Goal: Task Accomplishment & Management: Complete application form

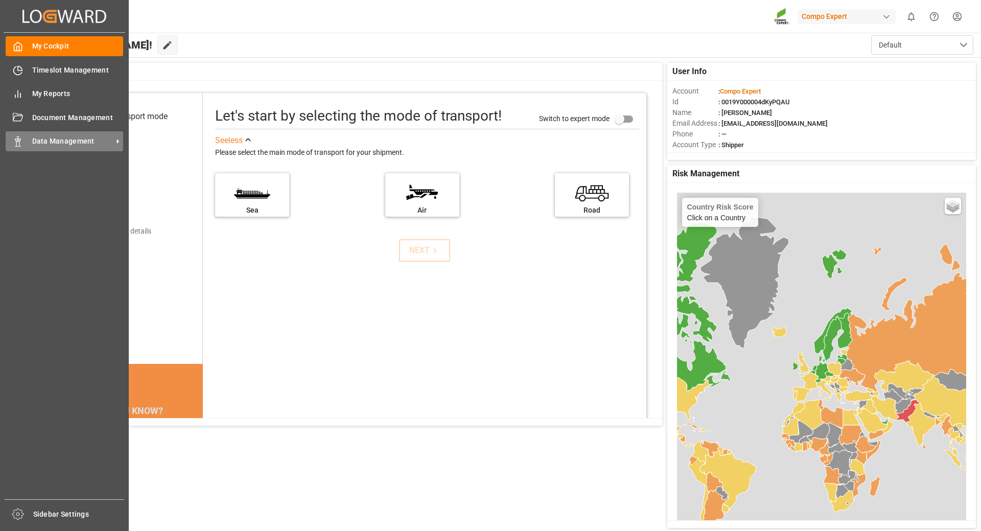
click at [58, 139] on span "Data Management" at bounding box center [72, 141] width 81 height 11
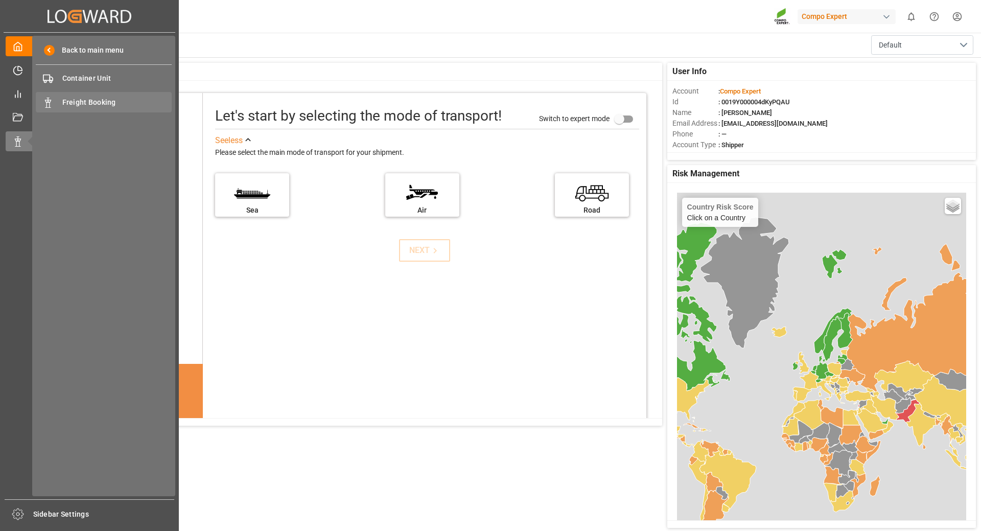
click at [67, 101] on span "Freight Booking" at bounding box center [117, 102] width 110 height 11
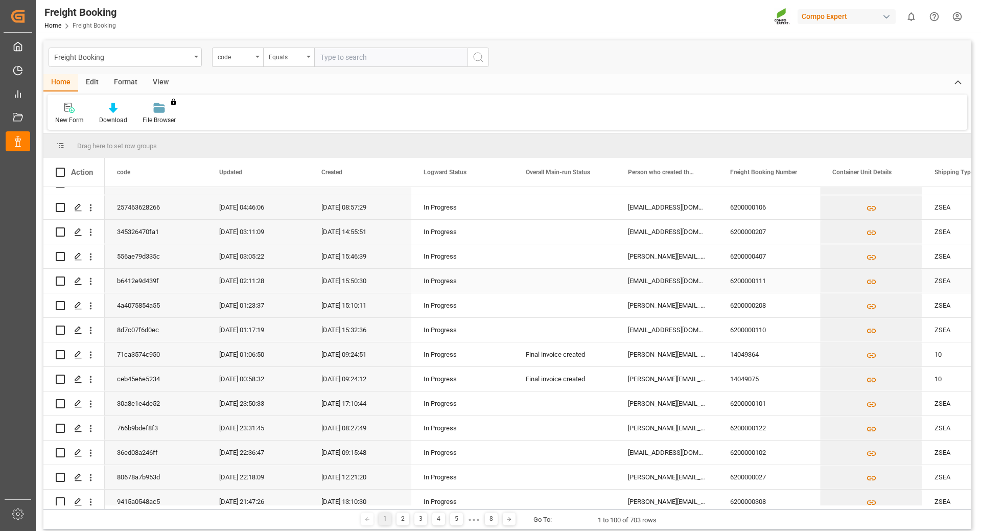
scroll to position [1686, 0]
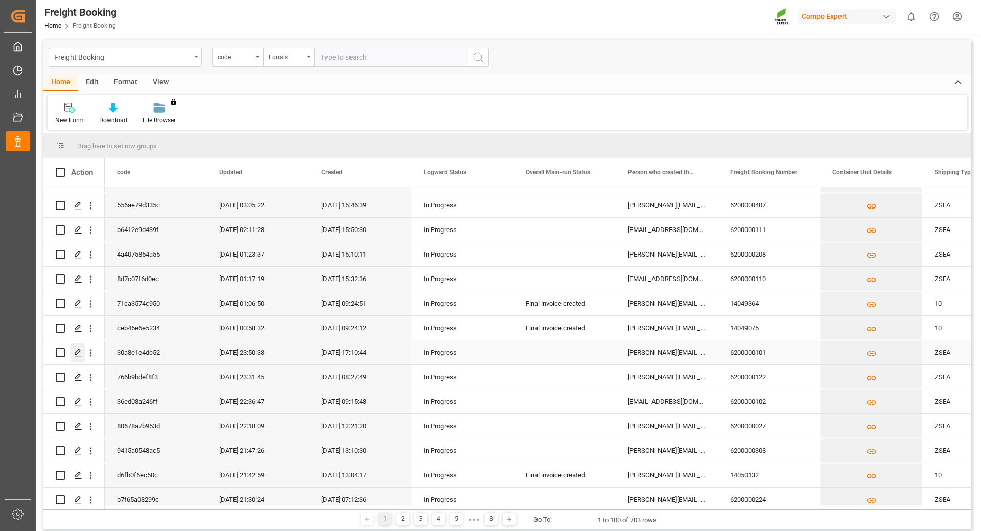
click at [74, 354] on icon "Press SPACE to select this row." at bounding box center [78, 352] width 8 height 8
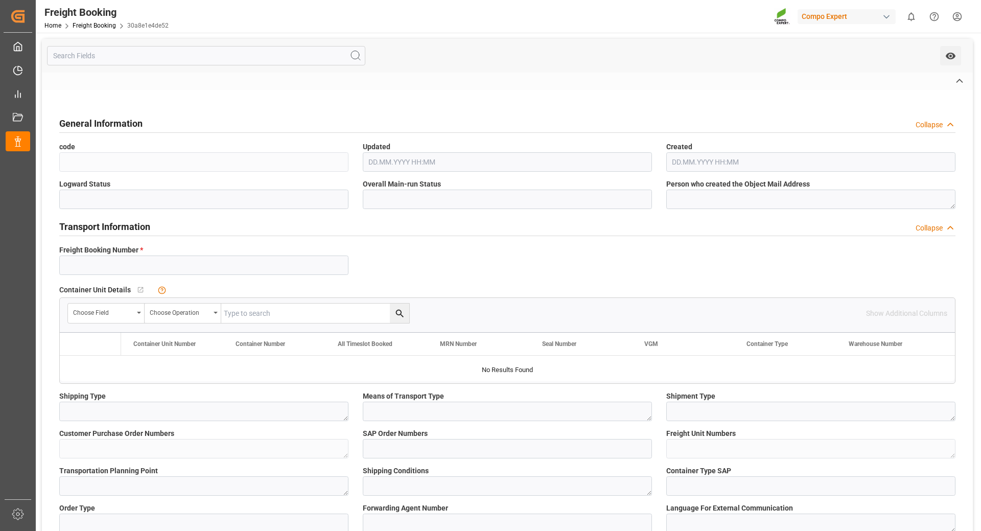
type input "6200000101"
type textarea "ZSEA"
type textarea "3200"
type textarea "5743383;"
type input "2000000104;"
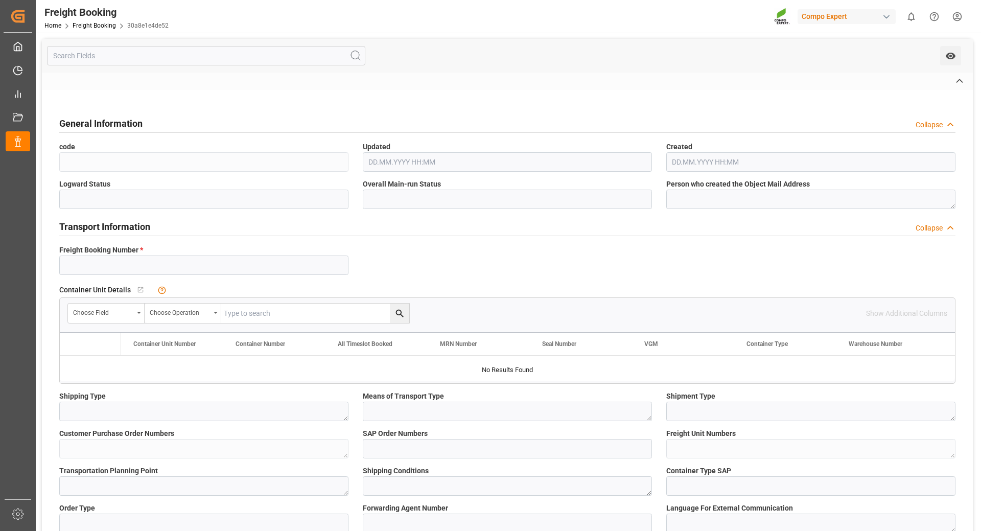
type textarea "4100000466; 4100000465;"
type textarea "ZSEA"
type textarea "de"
type input "MAEU"
type input "257812639"
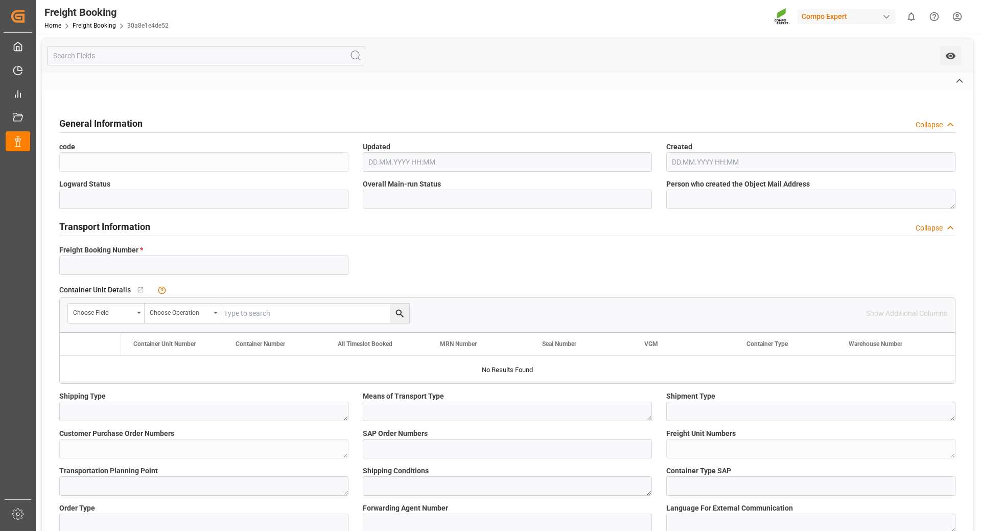
type input "MAERSK SAN CLEMENTE"
type input "MAERSK LANCO"
type input "[GEOGRAPHIC_DATA]"
type input "[PERSON_NAME]"
type textarea "CIF"
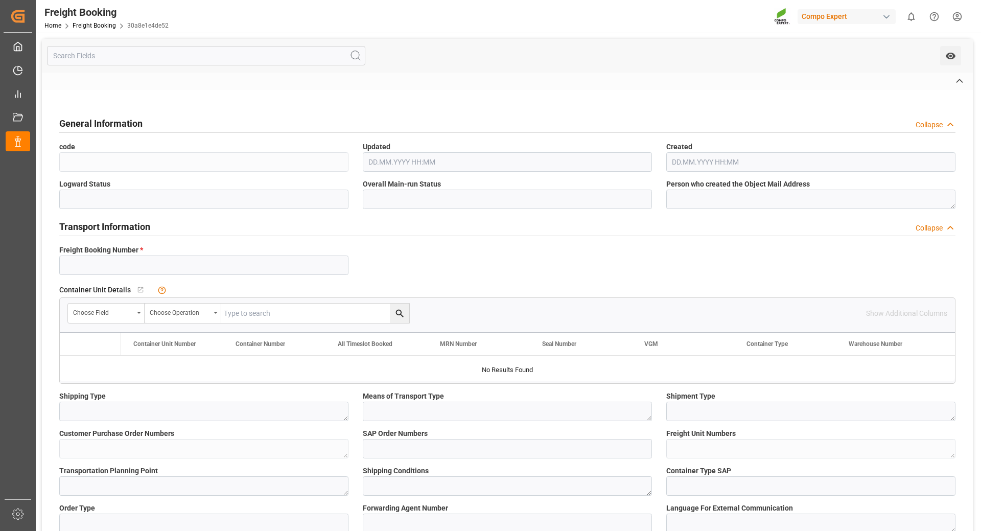
type textarea "SP_EWM"
type textarea "BC PLUS [DATE] 6M 25kg (x42) INT;"
type textarea "4301002899;"
type input "SP_EWM"
type input "Logistics Service Provider"
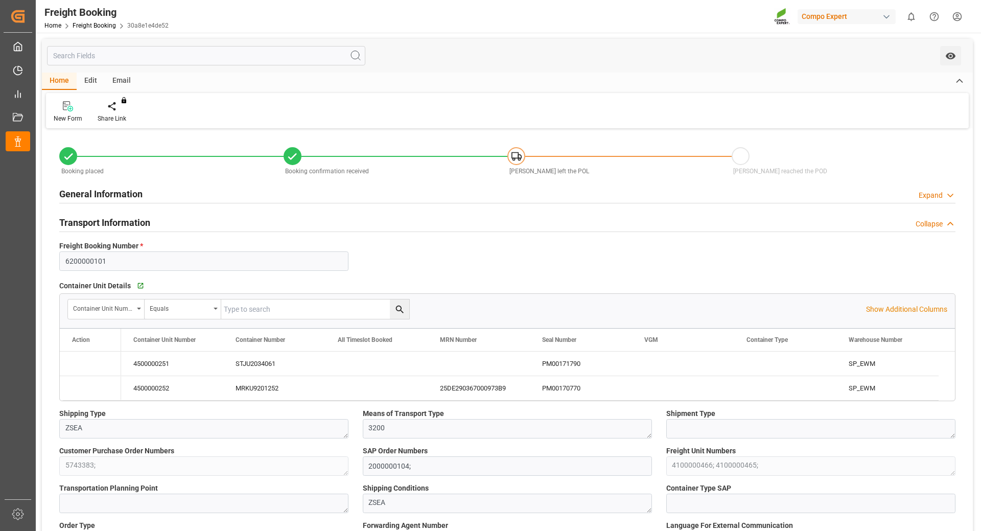
type input "Maersk"
type input "Maersk Line AS"
type input "9699189"
type input "9527049"
type input "NLRTM"
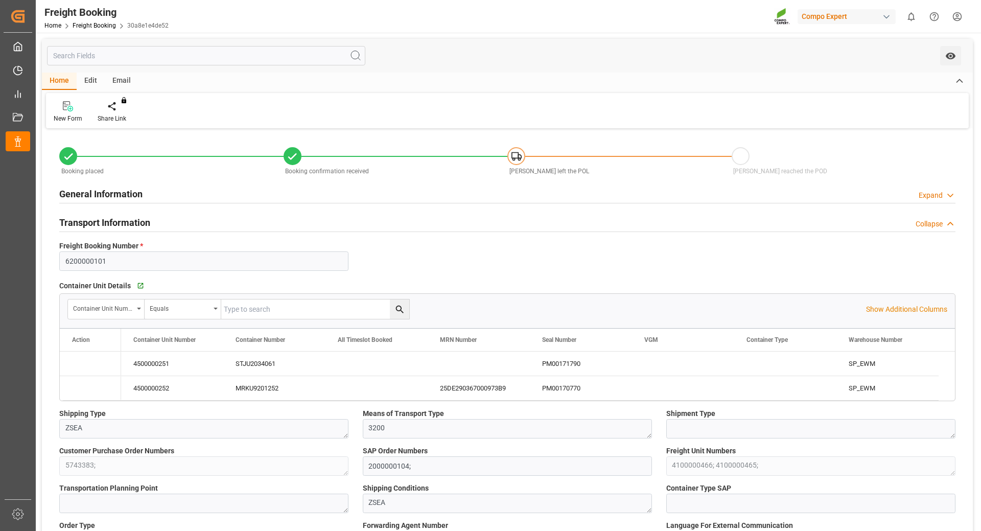
type input "ARZAE"
type input "0"
type input "74256"
type input "[DATE] 01:00"
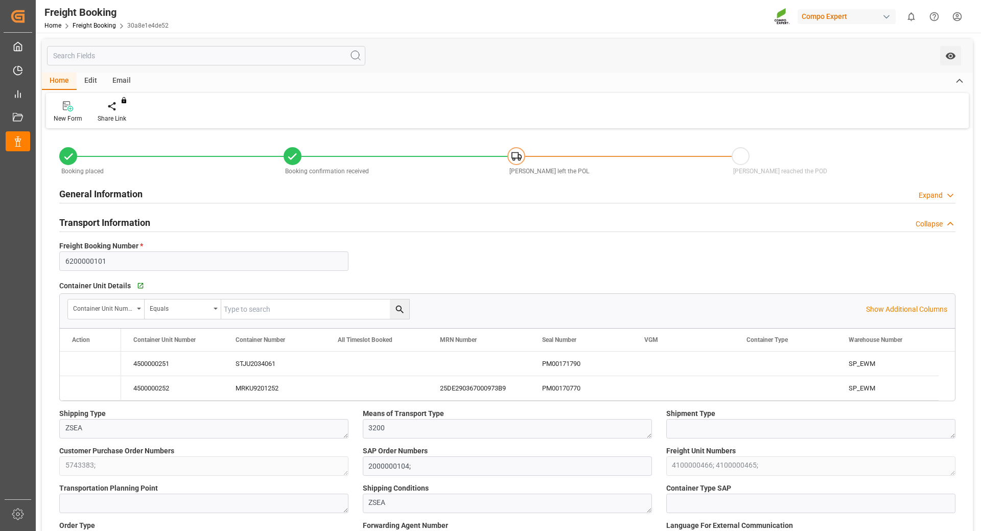
type input "[DATE] 06:00"
type input "[DATE] 22:00"
type input "[DATE] 21:00"
type input "[DATE] 17:10"
type input "[DATE] 17:12"
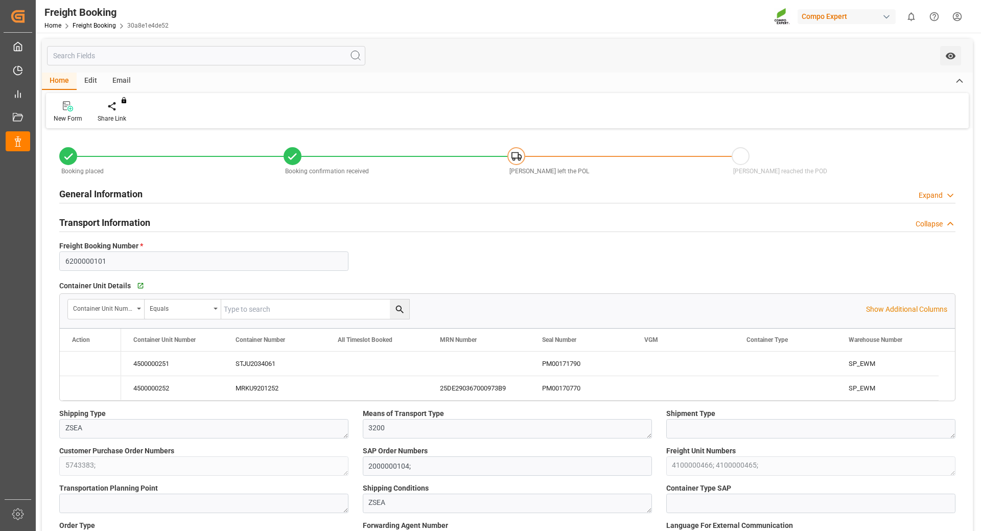
type input "[DATE] 17:12"
type input "[DATE] 18:15"
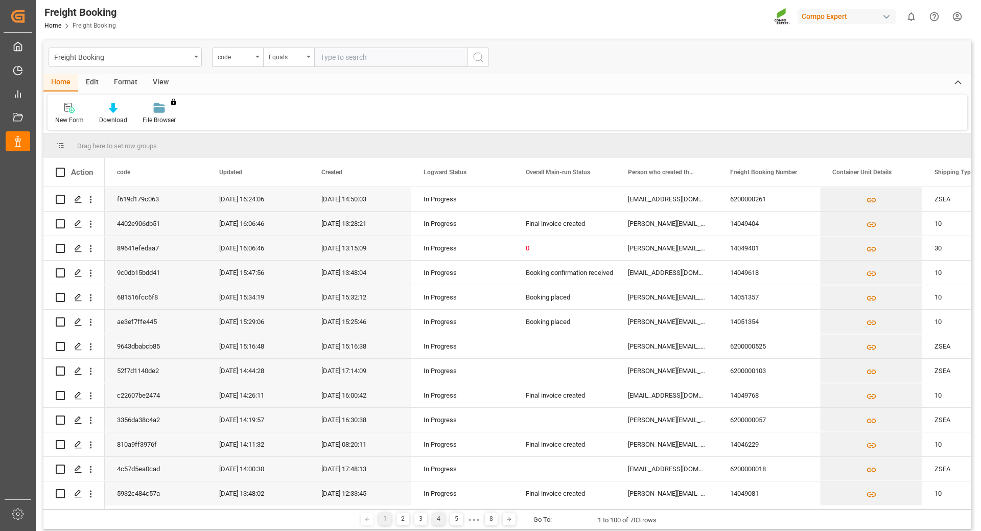
click at [439, 519] on div "4" at bounding box center [438, 518] width 13 height 13
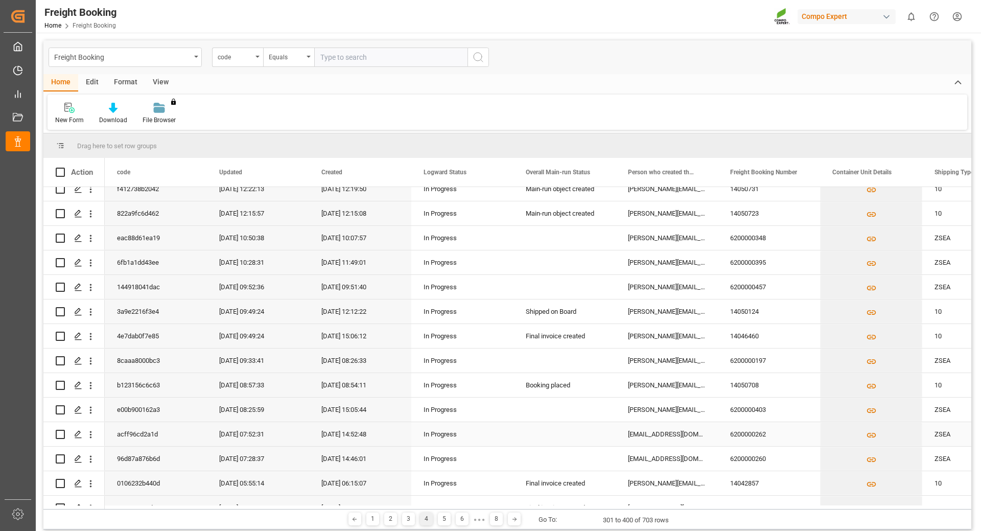
scroll to position [2137, 0]
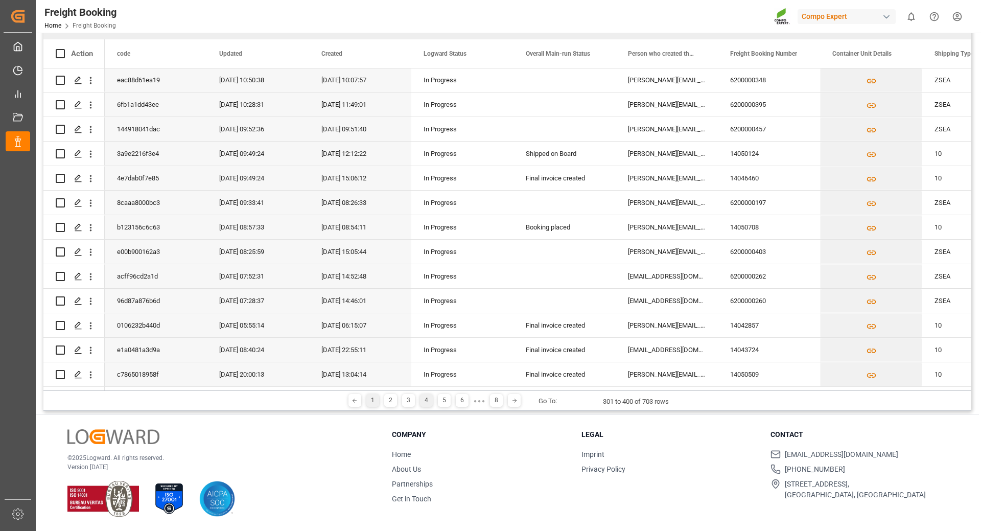
click at [372, 400] on div "1" at bounding box center [372, 400] width 13 height 13
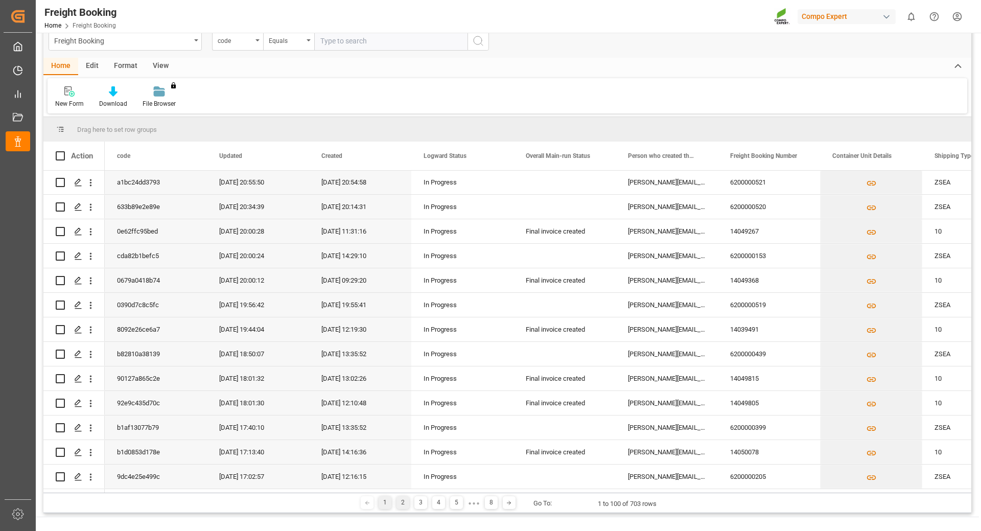
click at [400, 502] on div "2" at bounding box center [402, 502] width 13 height 13
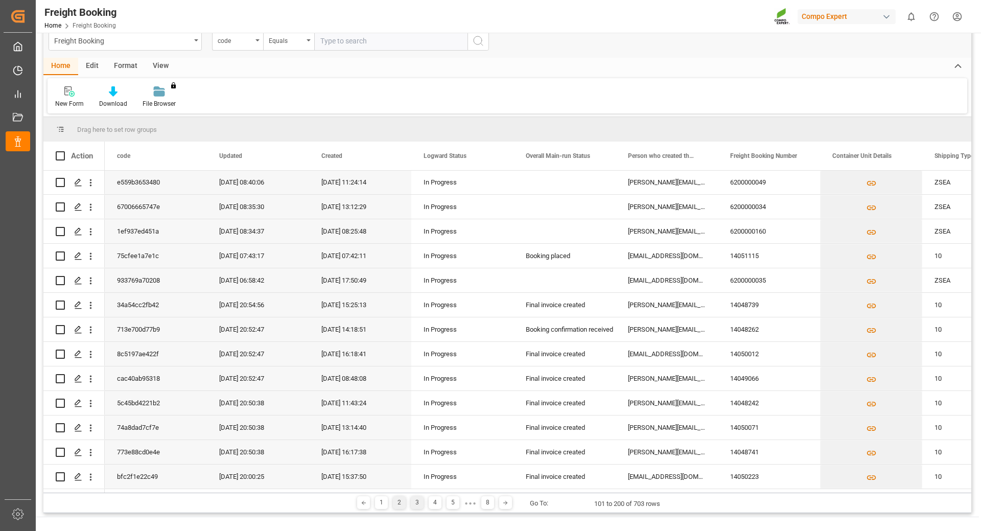
click at [420, 504] on div "3" at bounding box center [417, 502] width 13 height 13
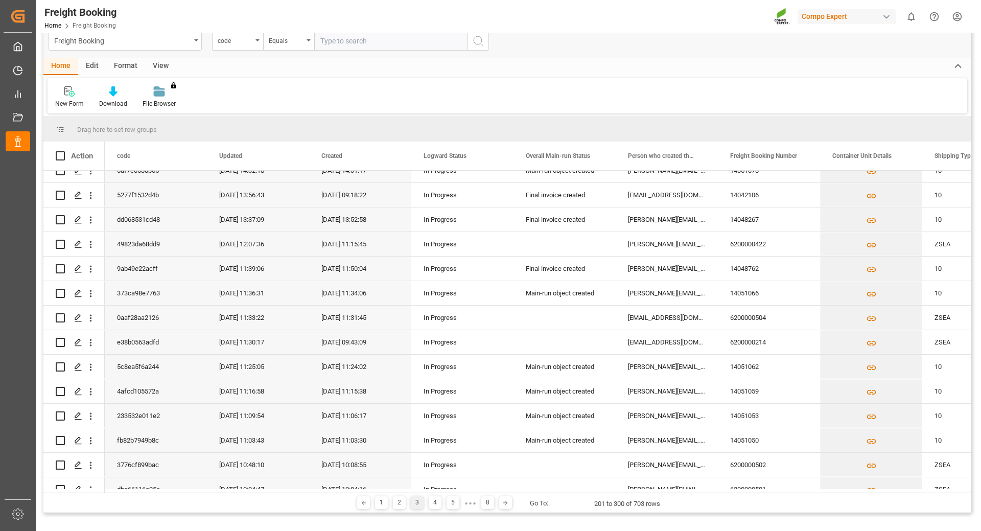
scroll to position [460, 0]
